Goal: Transaction & Acquisition: Purchase product/service

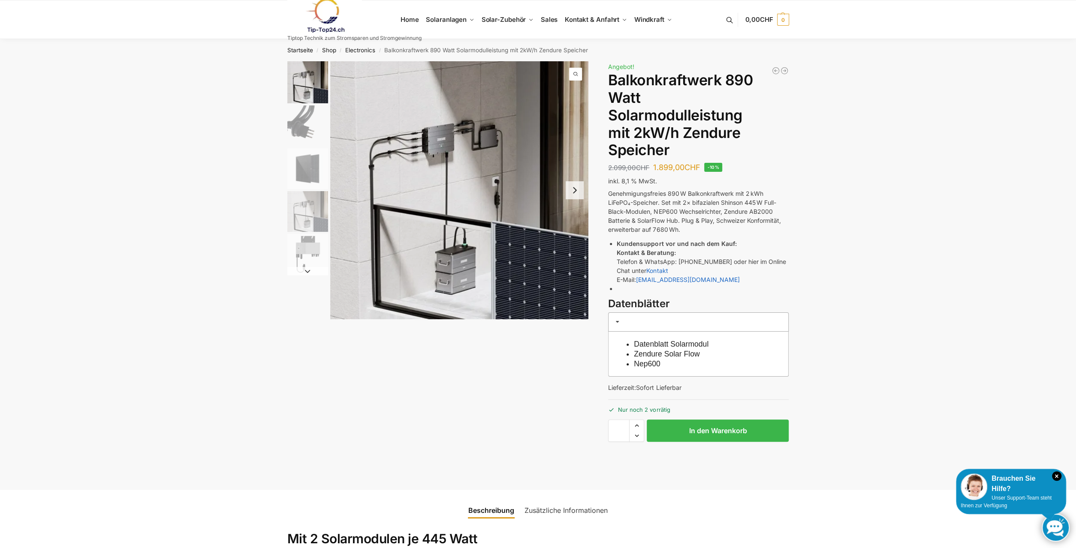
click at [471, 229] on img "1 / 5" at bounding box center [459, 190] width 258 height 258
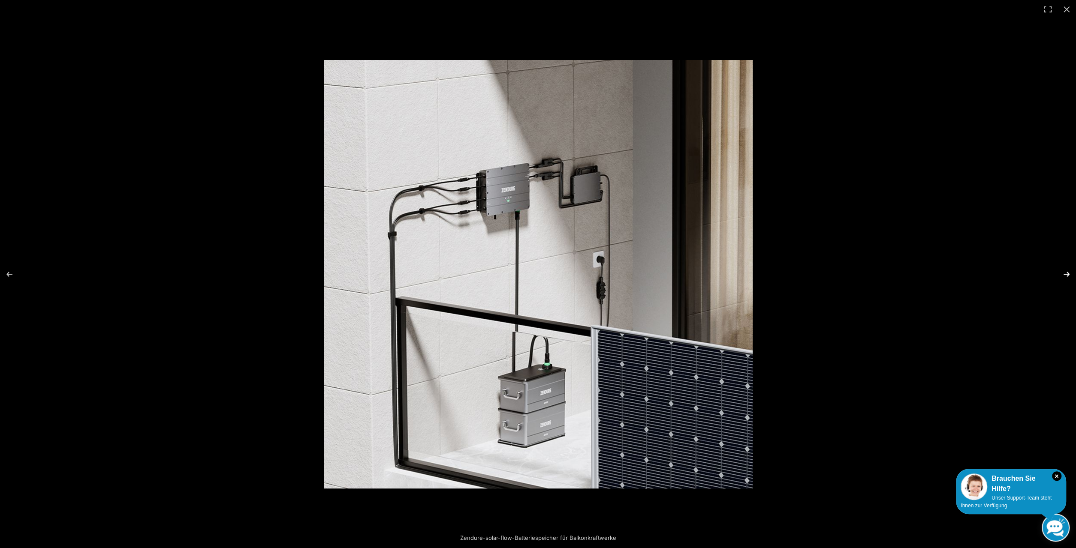
click at [1066, 272] on button "Next (arrow right)" at bounding box center [1061, 274] width 30 height 43
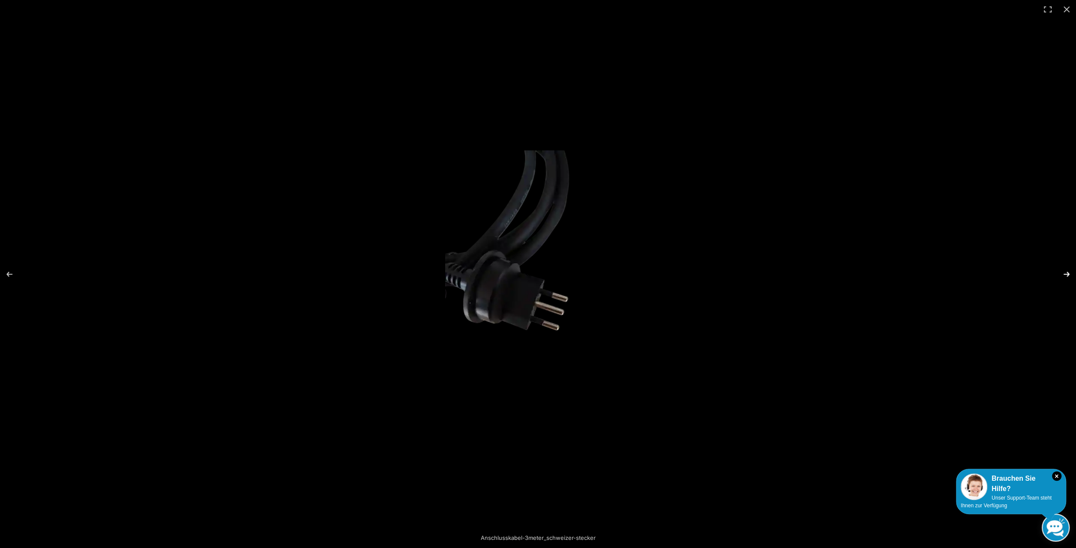
click at [1066, 272] on button "Next (arrow right)" at bounding box center [1061, 274] width 30 height 43
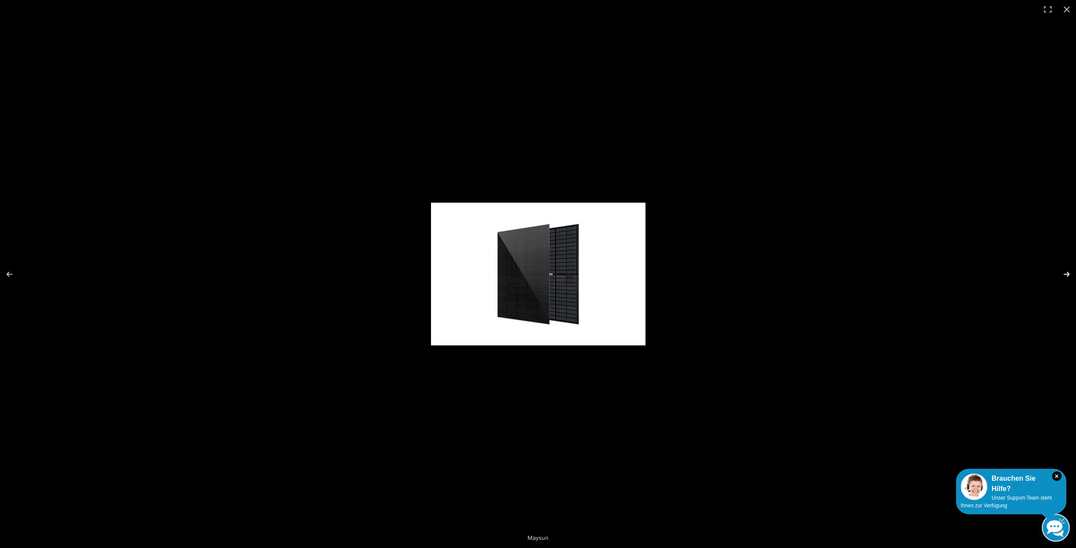
click at [1066, 272] on button "Next (arrow right)" at bounding box center [1061, 274] width 30 height 43
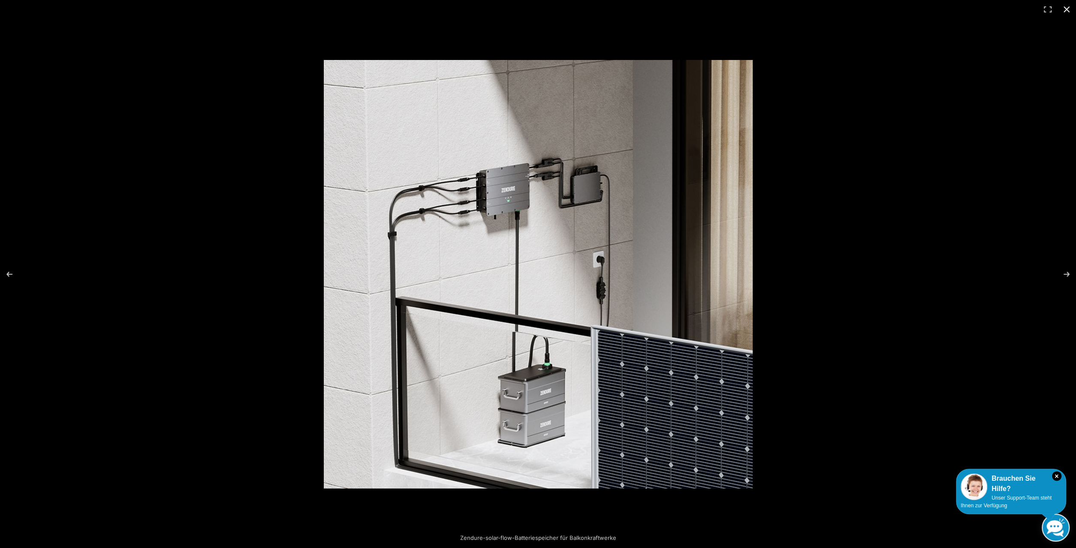
click at [1066, 11] on button "Close (Esc)" at bounding box center [1066, 9] width 19 height 19
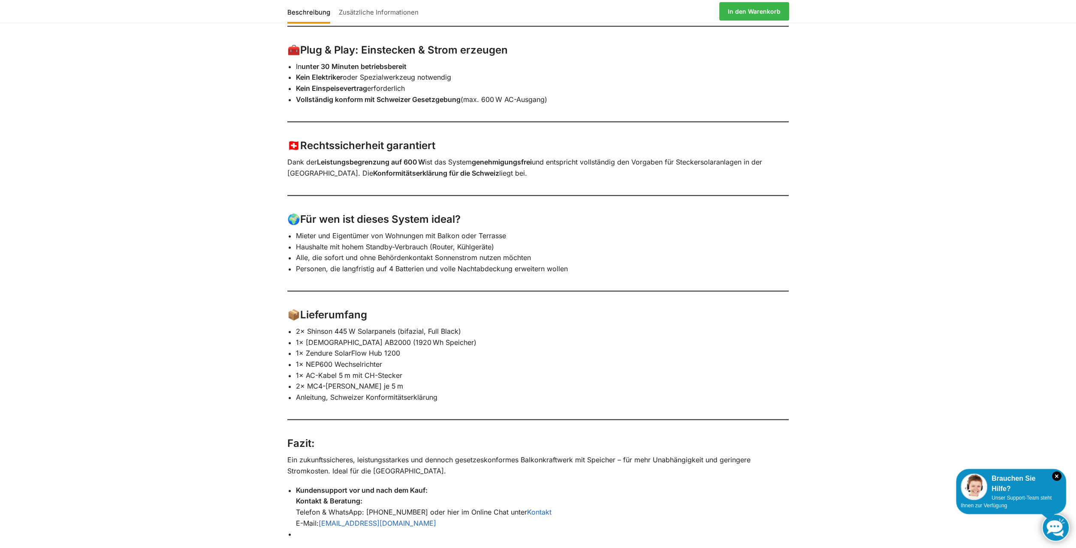
scroll to position [936, 0]
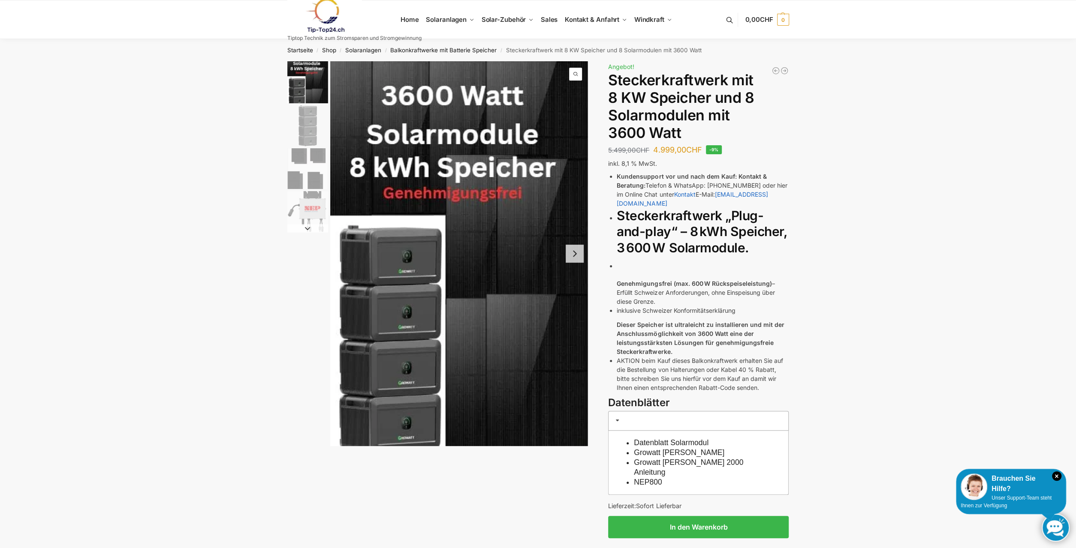
click at [571, 258] on button "Next slide" at bounding box center [575, 254] width 18 height 18
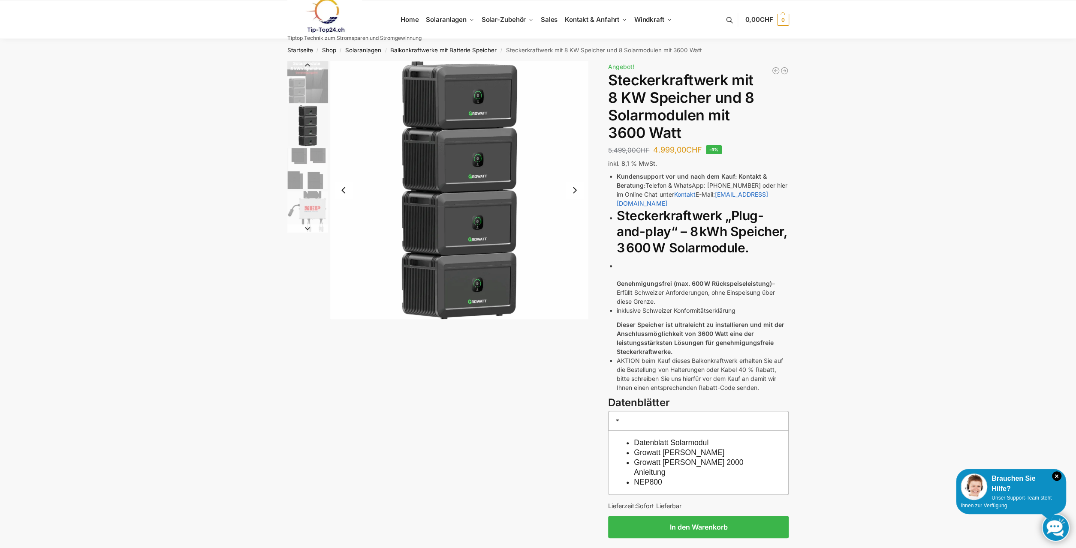
click at [577, 189] on button "Next slide" at bounding box center [575, 190] width 18 height 18
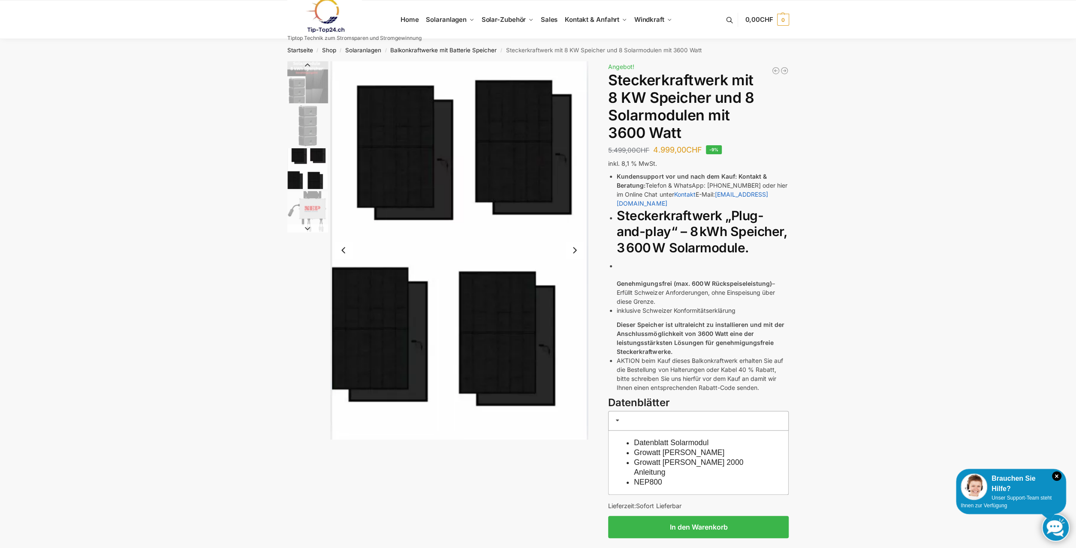
click at [577, 189] on img "3 / 4" at bounding box center [459, 250] width 258 height 378
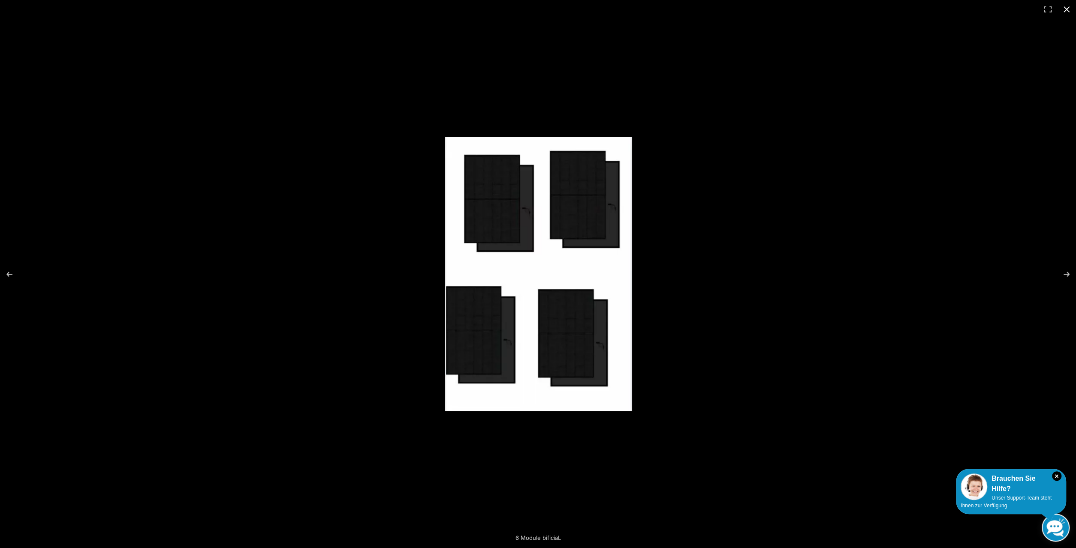
click at [1067, 5] on button "Close (Esc)" at bounding box center [1066, 9] width 19 height 19
